Goal: Navigation & Orientation: Find specific page/section

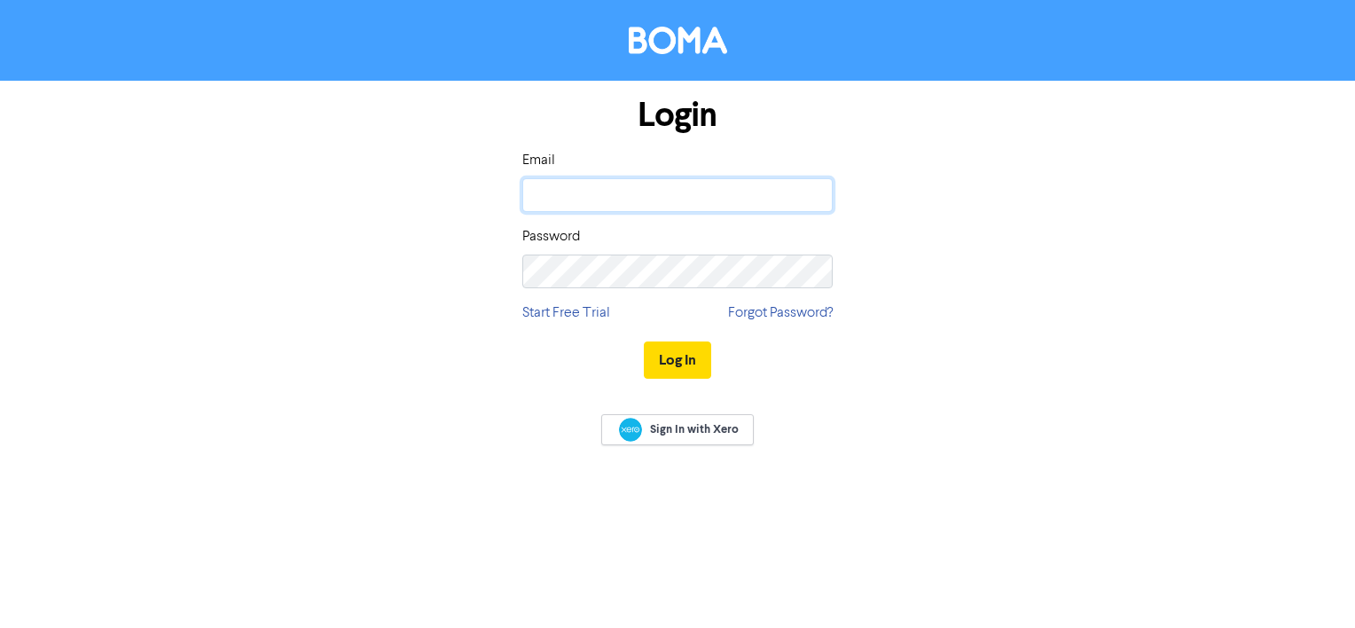
click at [688, 206] on input "email" at bounding box center [677, 195] width 310 height 34
type input "[PERSON_NAME][EMAIL_ADDRESS][DOMAIN_NAME]"
click at [685, 365] on button "Log In" at bounding box center [677, 359] width 67 height 37
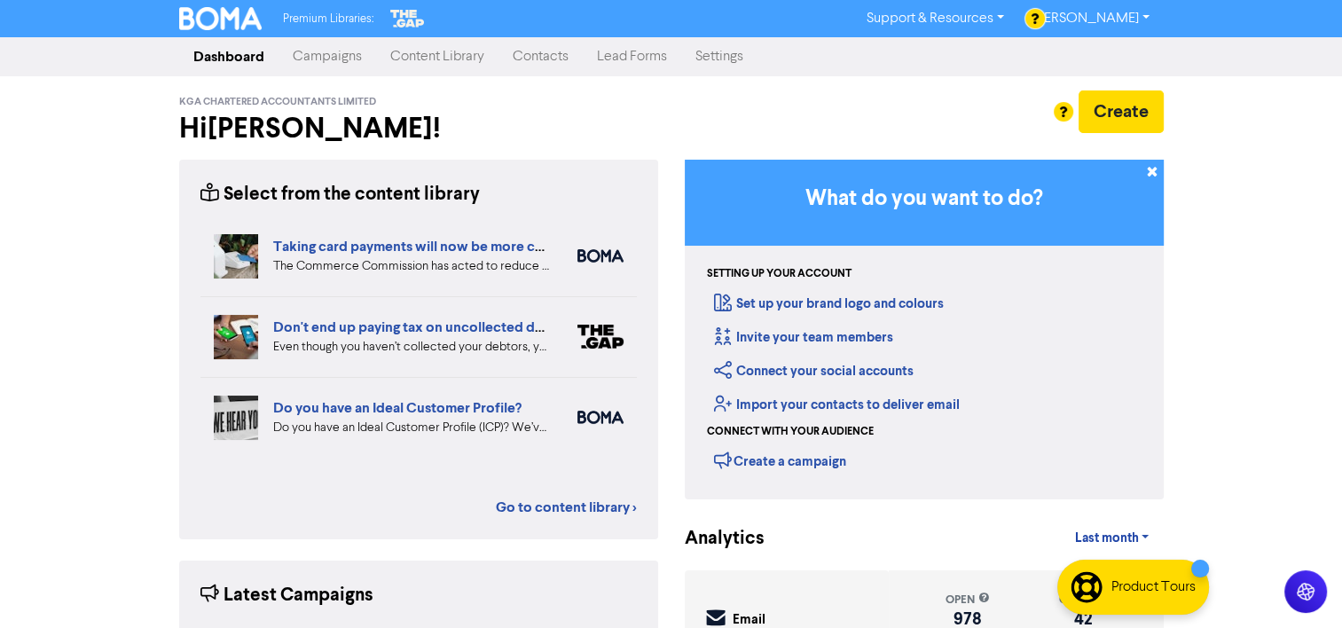
click at [557, 65] on link "Contacts" at bounding box center [540, 56] width 84 height 35
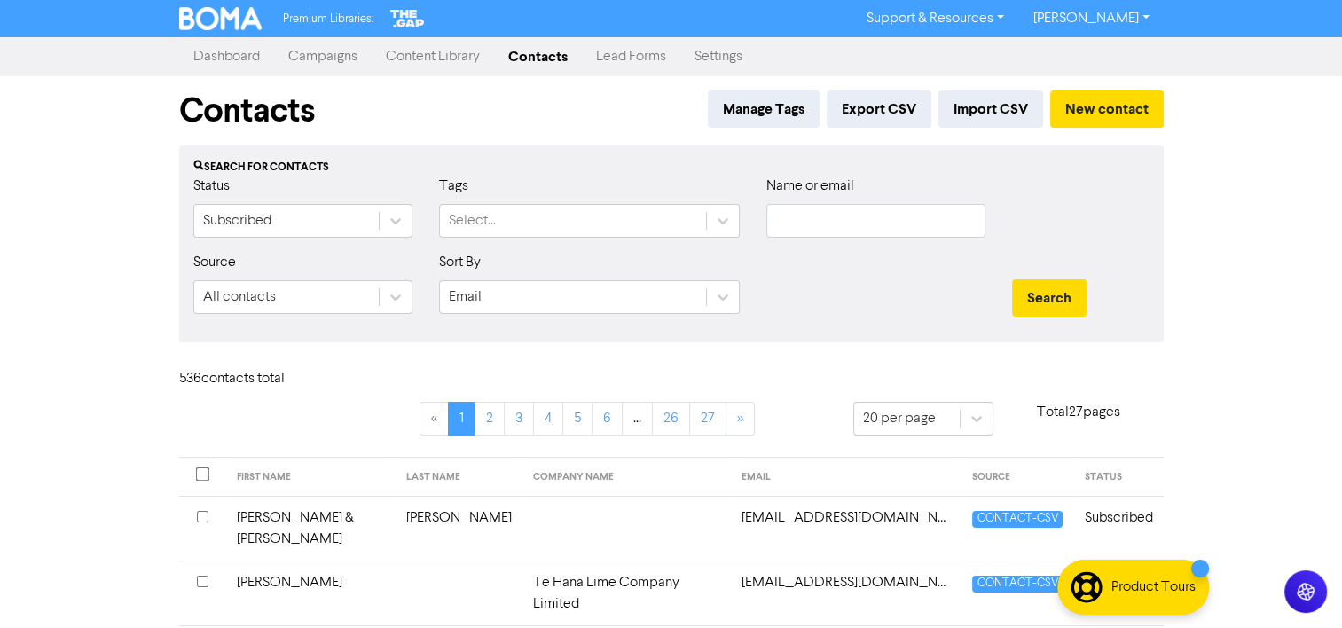
click at [433, 52] on link "Content Library" at bounding box center [433, 56] width 122 height 35
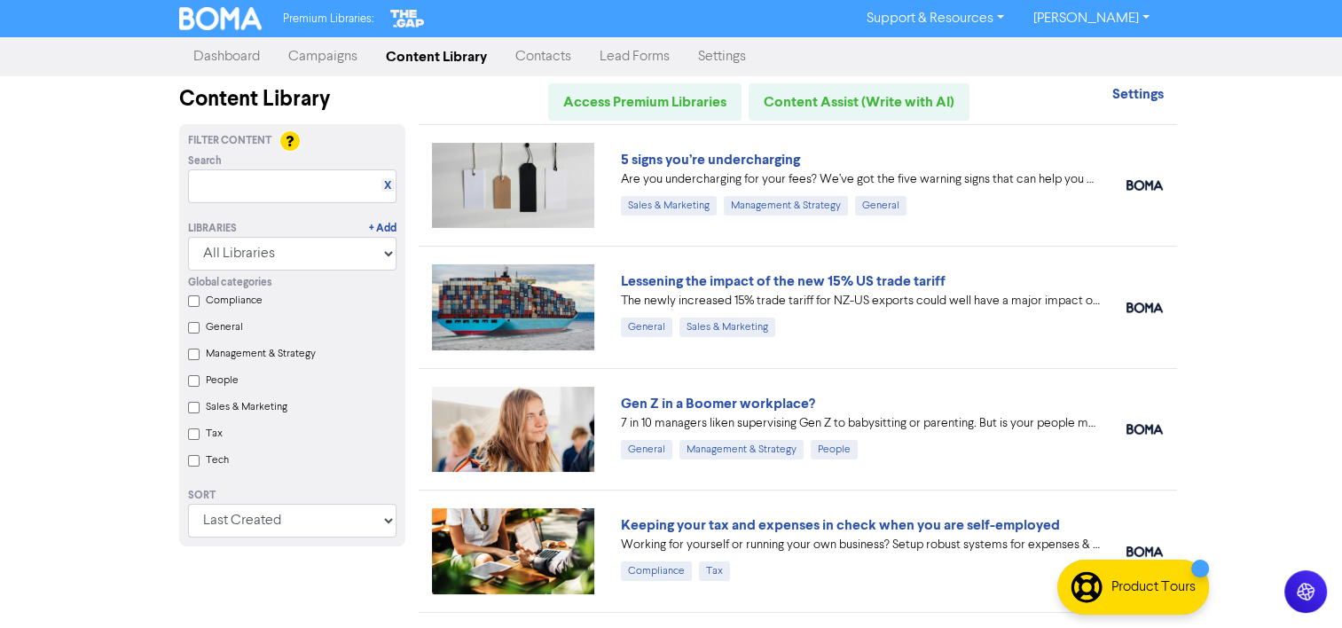
click at [656, 64] on link "Lead Forms" at bounding box center [634, 56] width 98 height 35
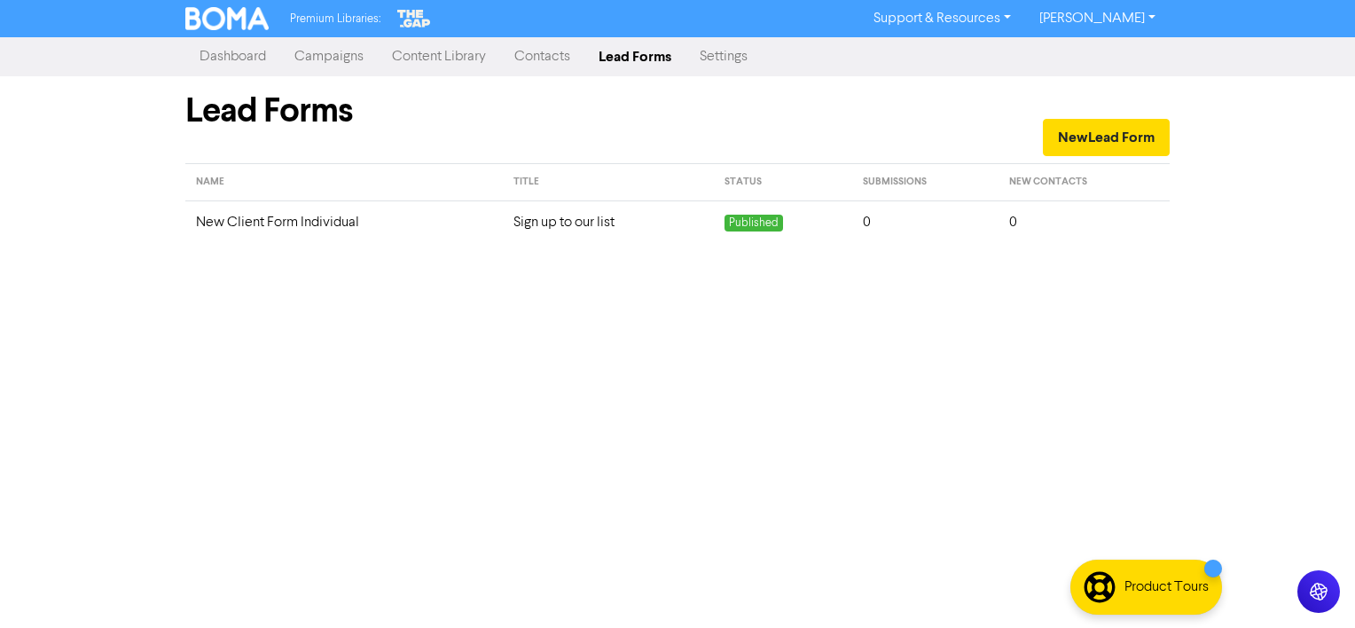
click at [554, 60] on link "Contacts" at bounding box center [542, 56] width 84 height 35
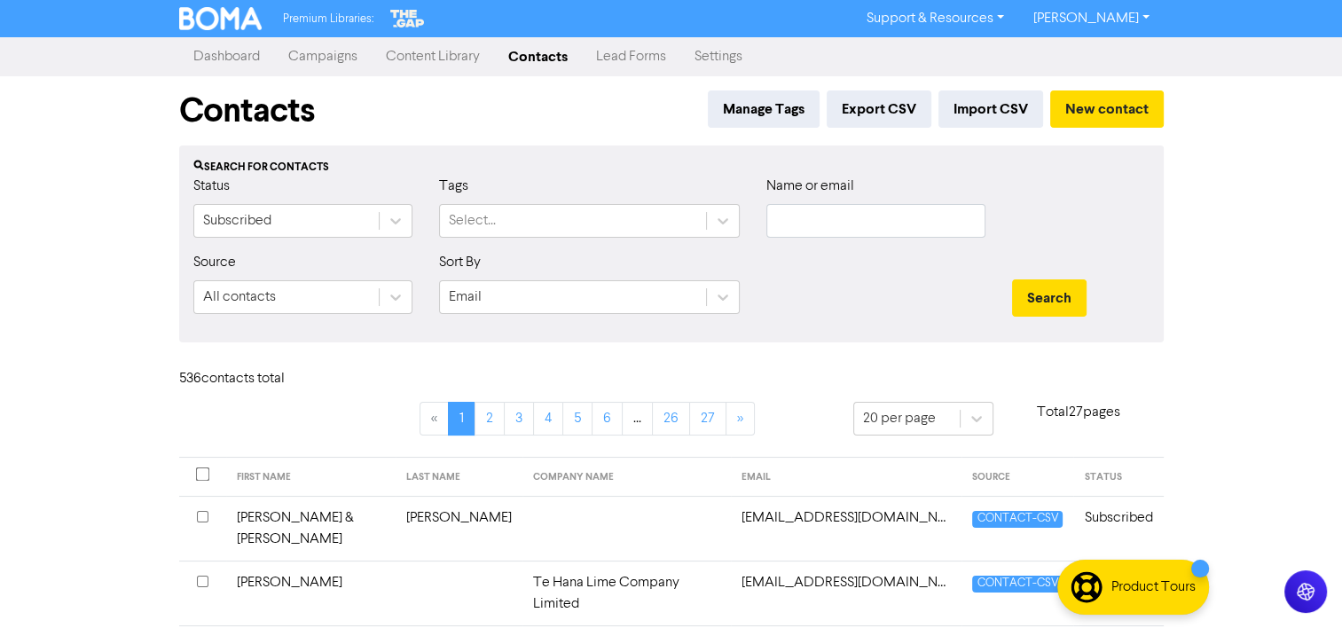
click at [441, 67] on link "Content Library" at bounding box center [433, 56] width 122 height 35
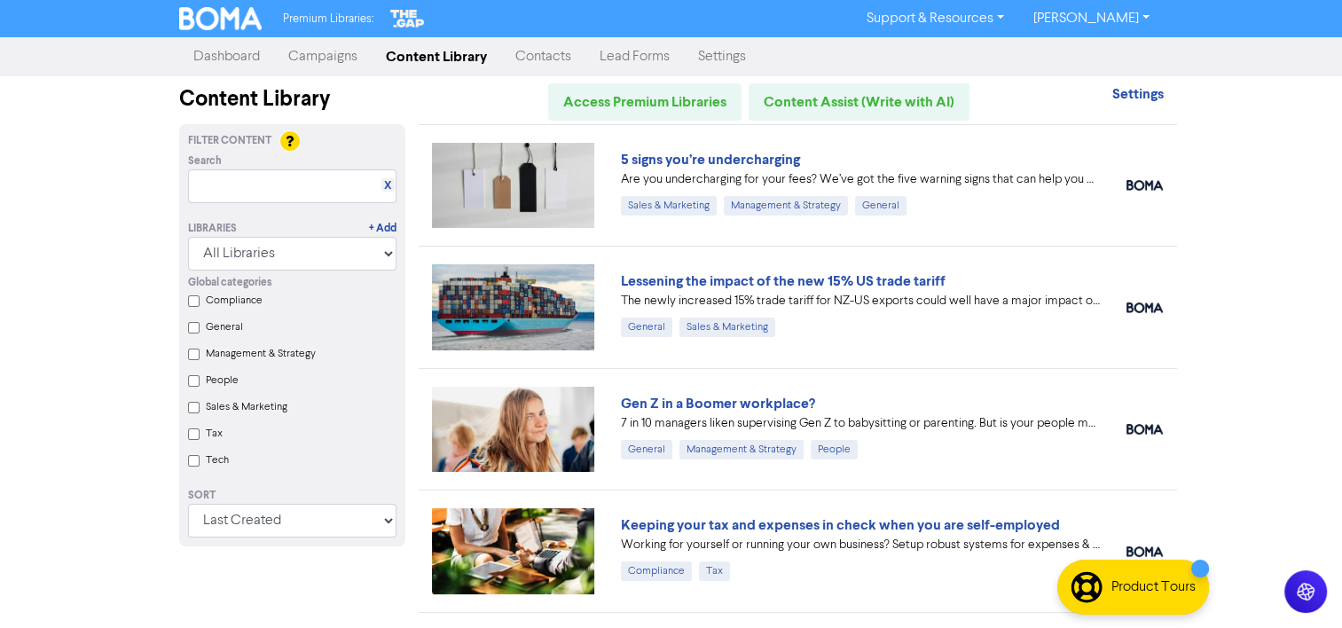
click at [546, 60] on link "Contacts" at bounding box center [543, 56] width 84 height 35
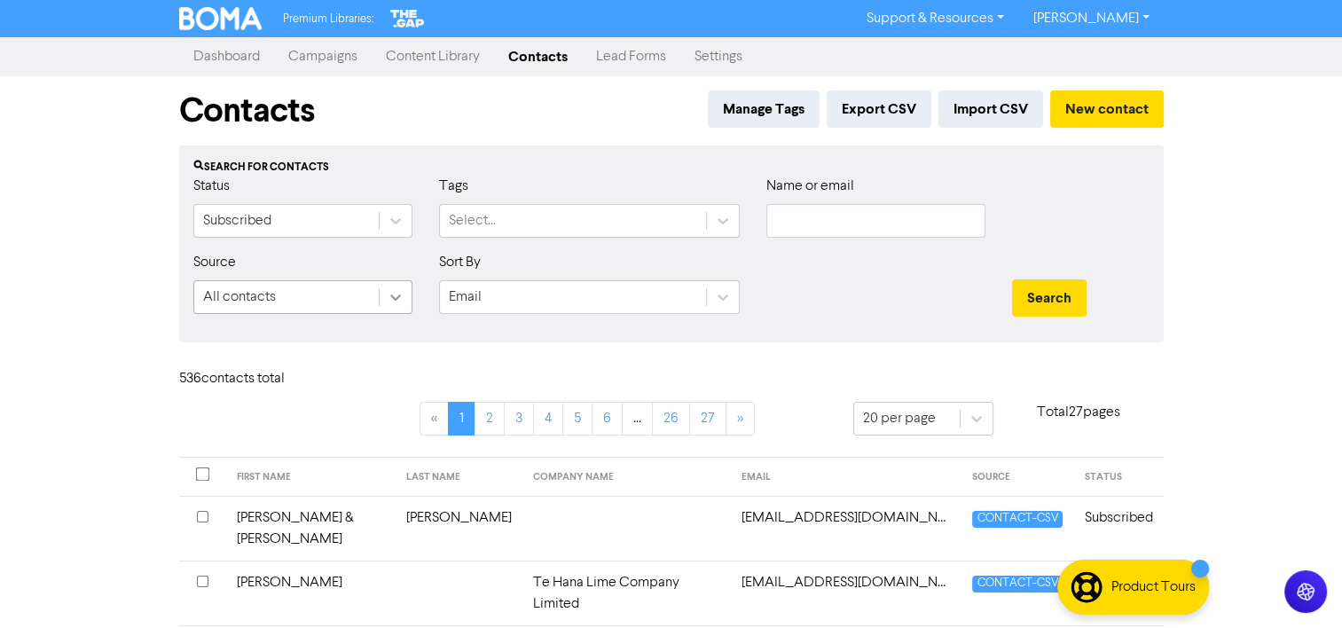
click at [396, 297] on icon at bounding box center [395, 297] width 11 height 6
click at [586, 179] on div "Tags Select..." at bounding box center [589, 207] width 301 height 62
click at [214, 64] on link "Dashboard" at bounding box center [226, 56] width 95 height 35
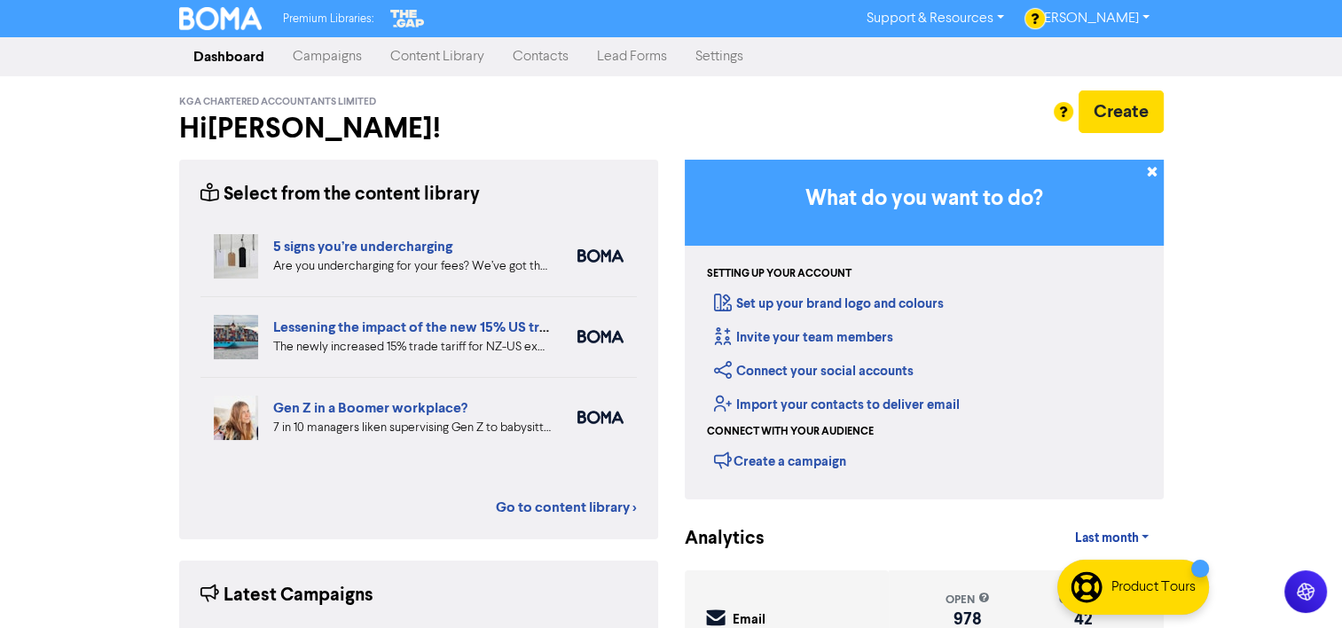
click at [179, 39] on link "Dashboard" at bounding box center [228, 56] width 99 height 35
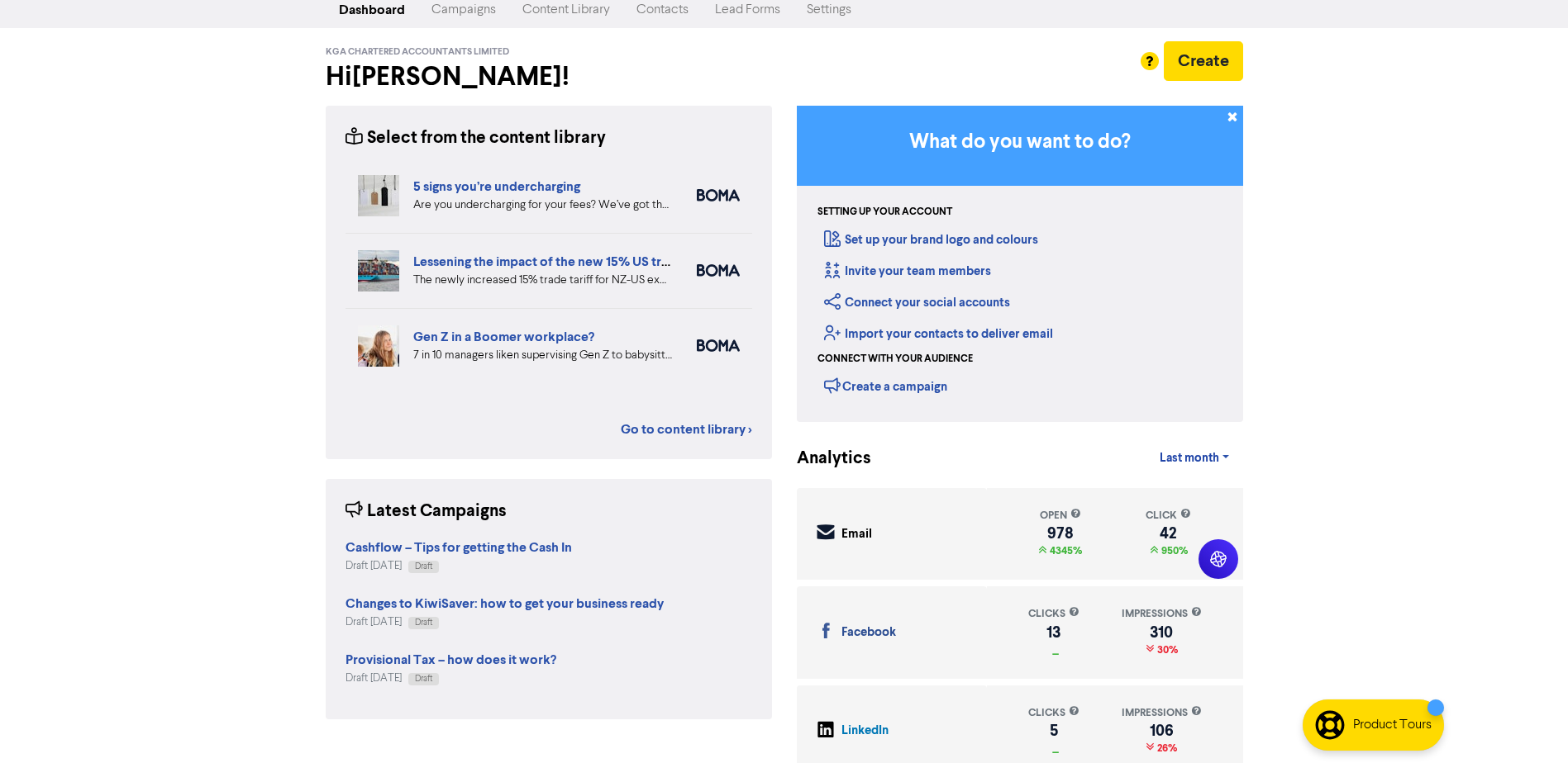
scroll to position [64, 0]
